Goal: Information Seeking & Learning: Learn about a topic

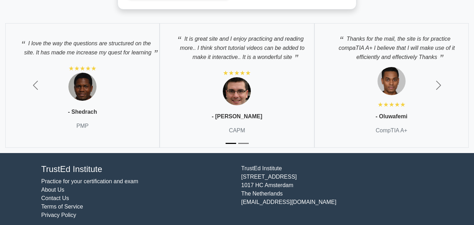
scroll to position [2293, 0]
